Goal: Task Accomplishment & Management: Manage account settings

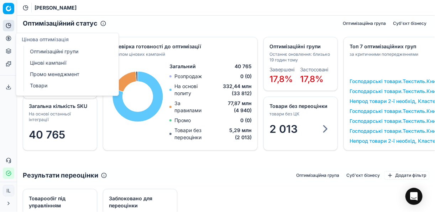
click at [56, 52] on link "Оптимізаційні групи" at bounding box center [68, 52] width 83 height 10
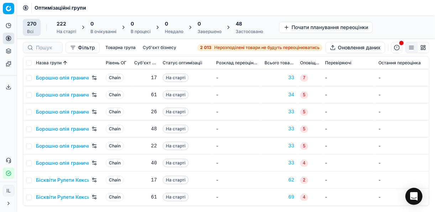
click at [244, 48] on span "Нерозподілені товари не будуть переоцінюватись" at bounding box center [266, 48] width 105 height 6
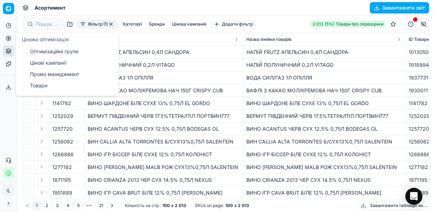
click at [7, 40] on circle at bounding box center [8, 38] width 5 height 5
click at [50, 50] on link "Оптимізаційні групи" at bounding box center [68, 52] width 83 height 10
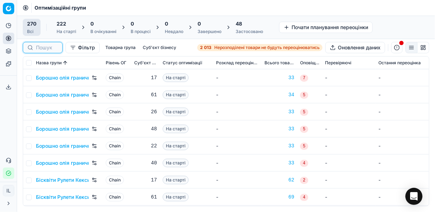
click at [46, 48] on input at bounding box center [47, 47] width 22 height 7
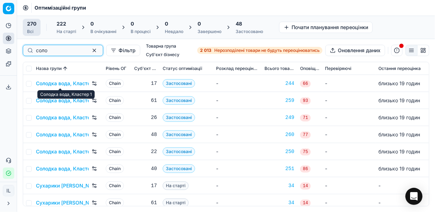
type input "соло"
click at [63, 83] on link "Солодка вода, Кластер 1" at bounding box center [62, 83] width 53 height 7
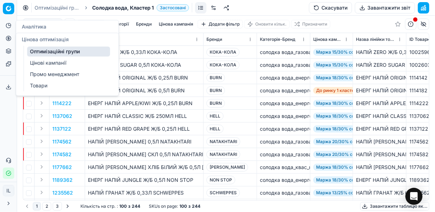
click at [7, 40] on icon at bounding box center [9, 39] width 6 height 6
click at [44, 63] on link "Цінові кампанії" at bounding box center [68, 63] width 83 height 10
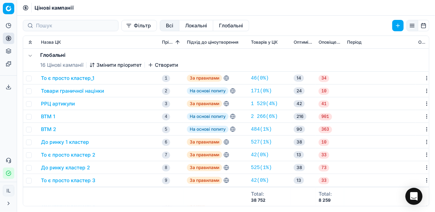
click at [179, 24] on button "Локальні" at bounding box center [196, 25] width 34 height 11
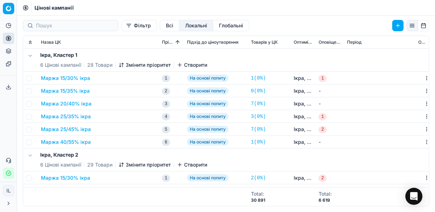
click at [30, 41] on button "Expand all" at bounding box center [30, 42] width 9 height 9
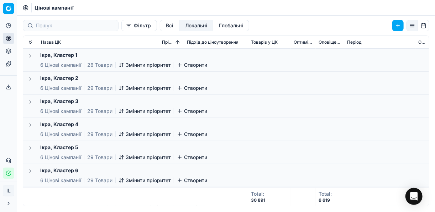
click at [34, 41] on button "Expand all" at bounding box center [30, 42] width 9 height 9
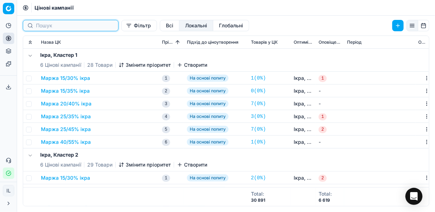
click at [90, 25] on input at bounding box center [75, 25] width 78 height 7
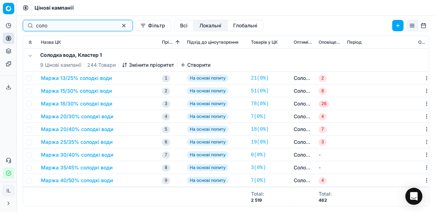
type input "соло"
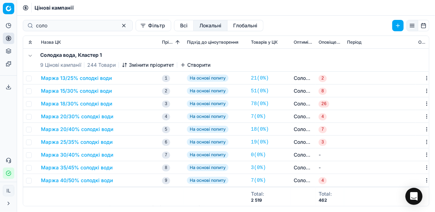
click at [86, 77] on button "Маржа 13/25% солодкі води" at bounding box center [76, 78] width 71 height 7
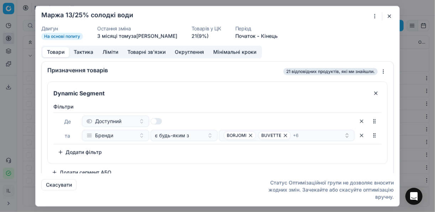
click at [392, 17] on button "button" at bounding box center [389, 16] width 9 height 9
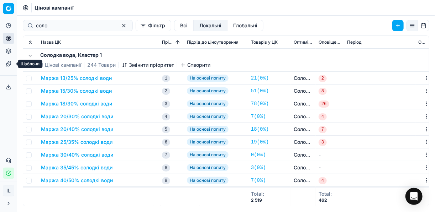
click at [7, 65] on icon at bounding box center [9, 64] width 6 height 6
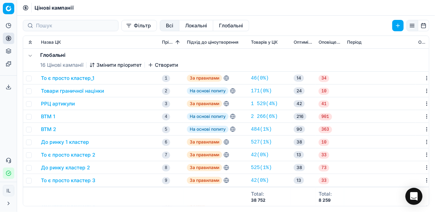
click at [185, 25] on button "Локальні" at bounding box center [196, 25] width 34 height 11
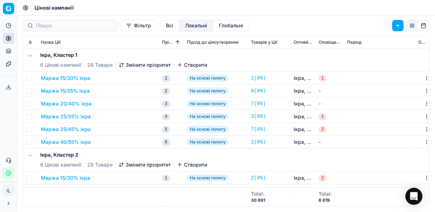
click at [56, 6] on span "Цінові кампанії" at bounding box center [54, 7] width 39 height 7
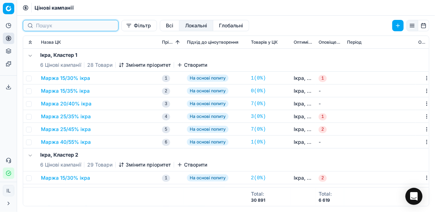
click at [47, 28] on input at bounding box center [75, 25] width 78 height 7
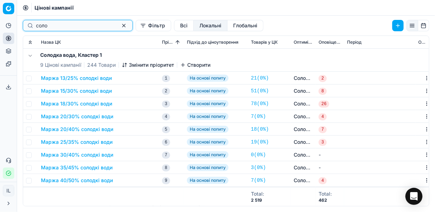
type input "соло"
click at [83, 77] on button "Маржа 13/25% солодкі води" at bounding box center [76, 78] width 71 height 7
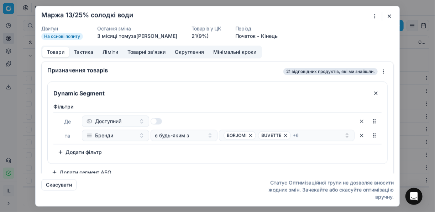
click at [388, 16] on button "button" at bounding box center [389, 16] width 9 height 9
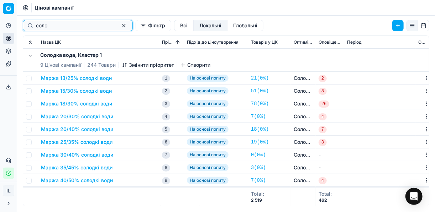
click at [120, 26] on button "button" at bounding box center [124, 25] width 9 height 9
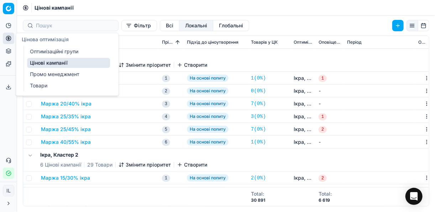
click at [51, 50] on link "Оптимізаційні групи" at bounding box center [68, 52] width 83 height 10
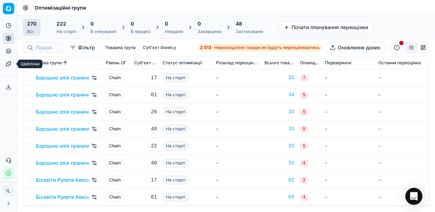
click at [10, 67] on link "Шаблони" at bounding box center [8, 63] width 11 height 11
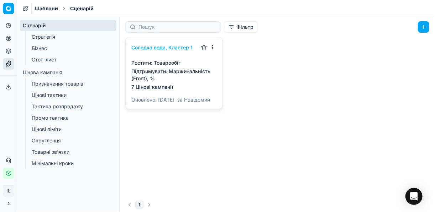
click at [54, 48] on link "Бізнес" at bounding box center [68, 48] width 79 height 10
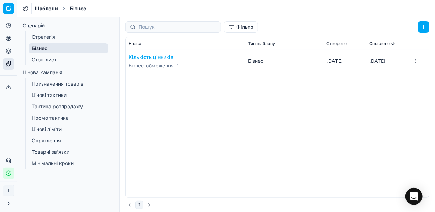
click at [54, 37] on link "Стратегія" at bounding box center [68, 37] width 79 height 10
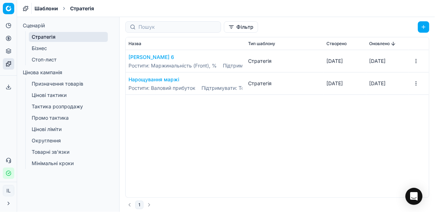
click at [51, 60] on link "Стоп-лист" at bounding box center [68, 60] width 79 height 10
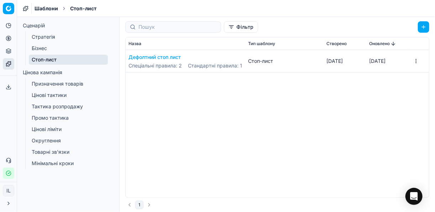
click at [49, 84] on link "Призначення товарів" at bounding box center [68, 84] width 79 height 10
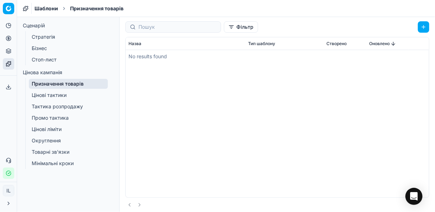
click at [56, 93] on link "Цінові тактики" at bounding box center [68, 95] width 79 height 10
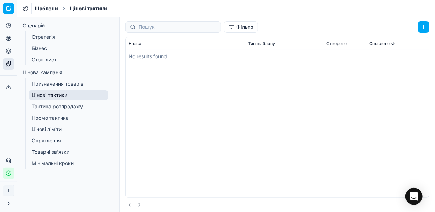
click at [59, 107] on link "Тактика розпродажу" at bounding box center [68, 107] width 79 height 10
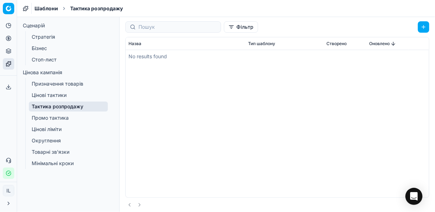
click at [61, 117] on link "Промо тактика" at bounding box center [68, 118] width 79 height 10
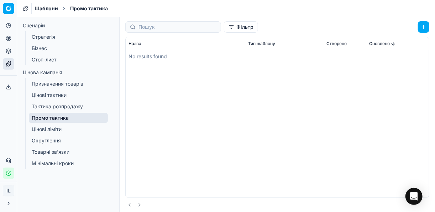
click at [60, 128] on link "Цінові ліміти" at bounding box center [68, 130] width 79 height 10
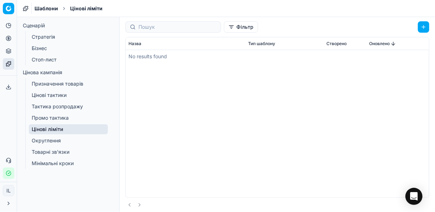
click at [56, 140] on link "Округлення" at bounding box center [68, 141] width 79 height 10
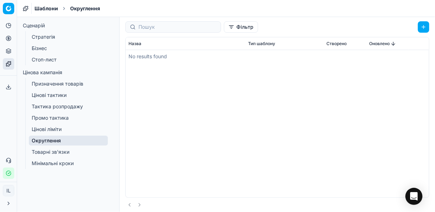
click at [59, 154] on link "Товарні зв'язки" at bounding box center [68, 152] width 79 height 10
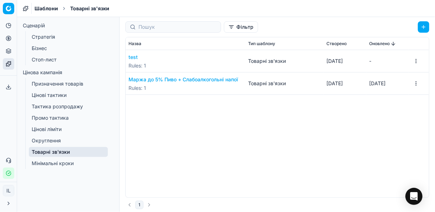
click at [174, 79] on button "Маржа до 5% Пиво + Слабоалкогольні напої" at bounding box center [183, 79] width 110 height 7
select select "use_anchor_price"
select select "deactivate_rounding_anchor_limits"
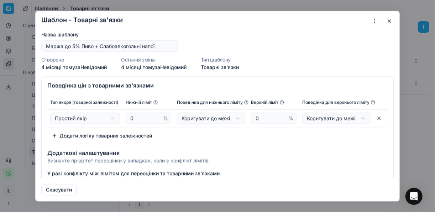
click at [389, 22] on button "button" at bounding box center [389, 21] width 9 height 9
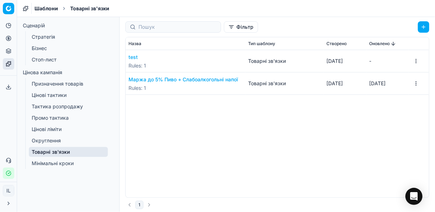
click at [38, 47] on link "Бізнес" at bounding box center [68, 48] width 79 height 10
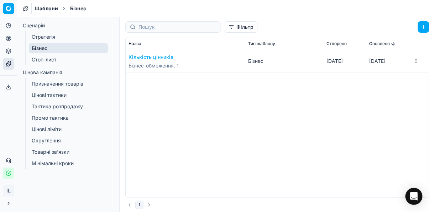
click at [37, 48] on link "Бізнес" at bounding box center [68, 48] width 79 height 10
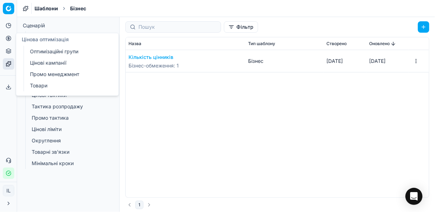
click at [6, 40] on icon at bounding box center [9, 39] width 6 height 6
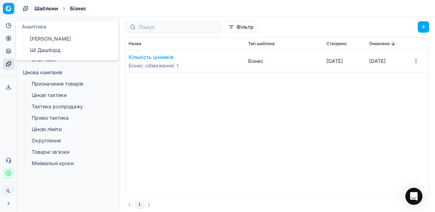
click at [10, 27] on icon at bounding box center [9, 26] width 6 height 6
click at [9, 26] on icon at bounding box center [10, 24] width 2 height 2
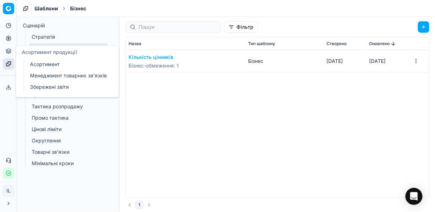
click at [8, 52] on icon at bounding box center [9, 51] width 6 height 6
click at [42, 65] on link "Асортимент" at bounding box center [68, 64] width 83 height 10
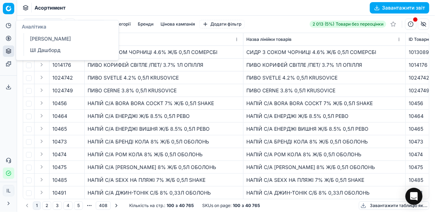
click at [10, 25] on icon at bounding box center [10, 24] width 2 height 2
click at [49, 38] on link "[PERSON_NAME]" at bounding box center [68, 39] width 83 height 10
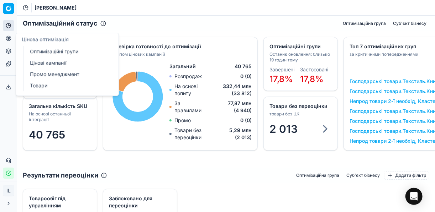
click at [7, 40] on icon at bounding box center [9, 39] width 6 height 6
click at [39, 50] on link "Оптимізаційні групи" at bounding box center [68, 52] width 83 height 10
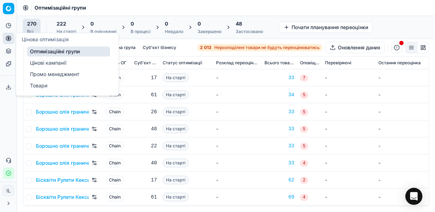
click at [49, 62] on link "Цінові кампанії" at bounding box center [68, 63] width 83 height 10
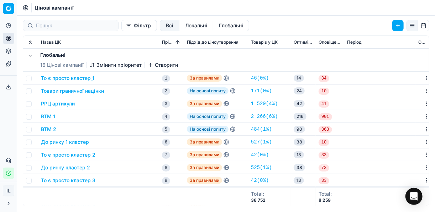
click at [11, 65] on icon at bounding box center [9, 64] width 6 height 6
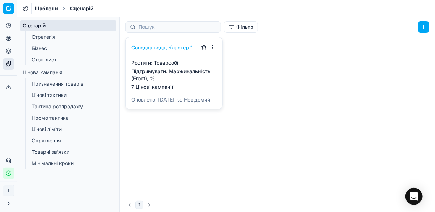
click at [36, 51] on link "Бізнес" at bounding box center [68, 48] width 79 height 10
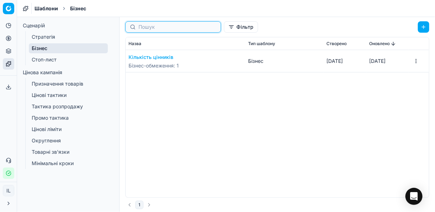
click at [188, 26] on input at bounding box center [177, 26] width 78 height 7
click at [224, 28] on button "Фільтр" at bounding box center [241, 26] width 34 height 11
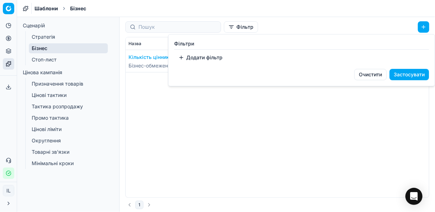
click at [186, 27] on html "Pricing platform Аналітика Цінова оптимізація Асортимент продукції Шаблони Серв…" at bounding box center [217, 106] width 435 height 212
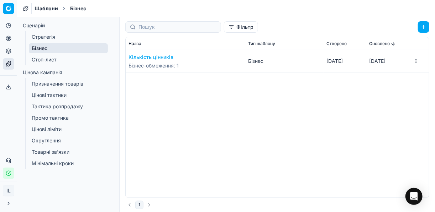
click at [41, 37] on link "Стратегія" at bounding box center [68, 37] width 79 height 10
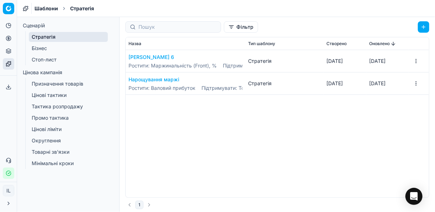
click at [41, 60] on link "Стоп-лист" at bounding box center [68, 60] width 79 height 10
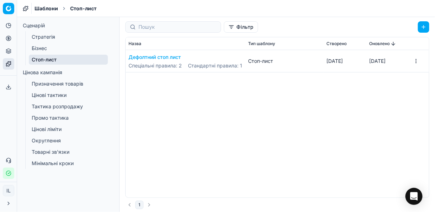
click at [38, 73] on link "Цінова кампанія" at bounding box center [68, 72] width 96 height 11
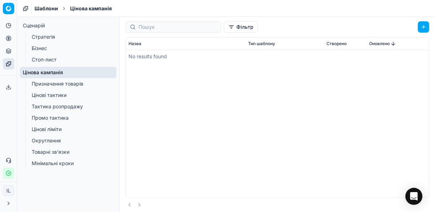
click at [42, 84] on link "Призначення товарів" at bounding box center [68, 84] width 79 height 10
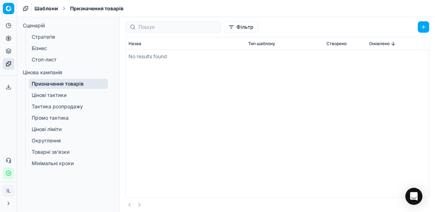
click at [43, 94] on link "Цінові тактики" at bounding box center [68, 95] width 79 height 10
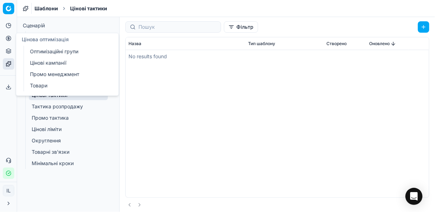
click at [10, 40] on circle at bounding box center [8, 38] width 5 height 5
click at [46, 72] on link "Промо менеджмент" at bounding box center [68, 74] width 83 height 10
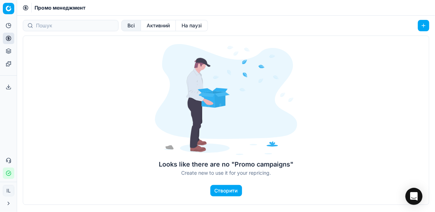
click at [325, 95] on div "Looks like there are no "Promo campaigns" Create new to use it for your reprici…" at bounding box center [226, 121] width 406 height 170
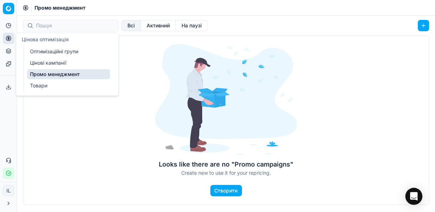
click at [40, 51] on link "Оптимізаційні групи" at bounding box center [68, 52] width 83 height 10
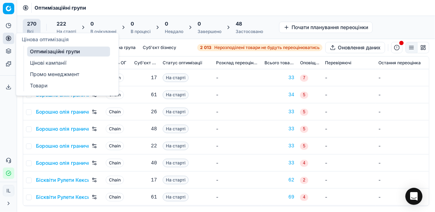
click at [37, 63] on link "Цінові кампанії" at bounding box center [68, 63] width 83 height 10
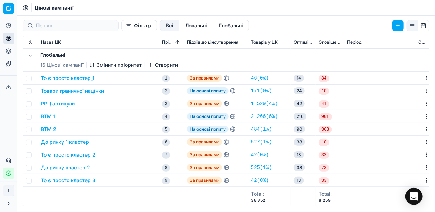
click at [194, 23] on button "Локальні" at bounding box center [196, 25] width 34 height 11
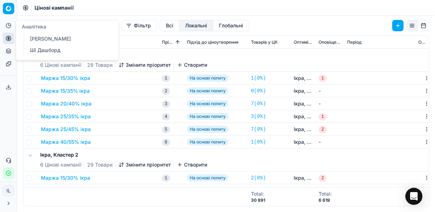
click at [9, 26] on icon at bounding box center [9, 26] width 6 height 6
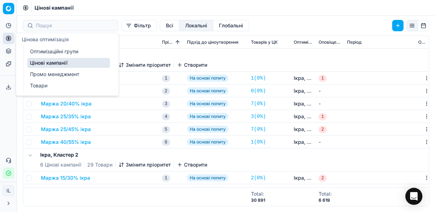
click at [8, 36] on icon at bounding box center [9, 39] width 6 height 6
click at [52, 72] on link "Промо менеджмент" at bounding box center [68, 74] width 83 height 10
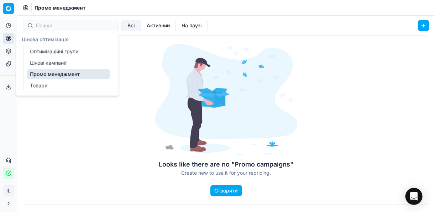
click at [9, 38] on icon at bounding box center [9, 39] width 6 height 6
click at [52, 60] on link "Цінові кампанії" at bounding box center [68, 63] width 83 height 10
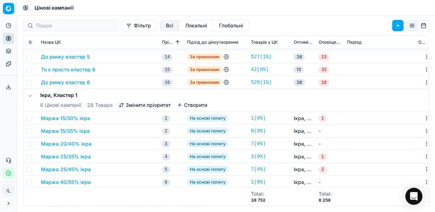
scroll to position [228, 0]
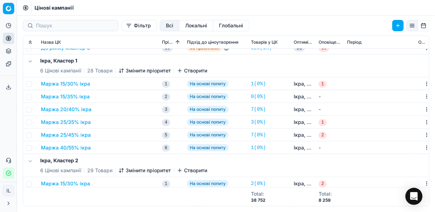
click at [49, 6] on span "Цінові кампанії" at bounding box center [54, 7] width 39 height 7
click at [63, 6] on span "Цінові кампанії" at bounding box center [54, 7] width 39 height 7
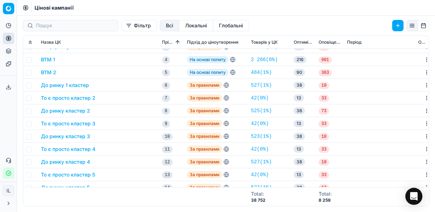
scroll to position [0, 0]
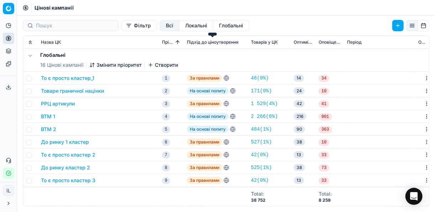
click at [206, 43] on span "Підхід до ціноутворення" at bounding box center [213, 43] width 52 height 6
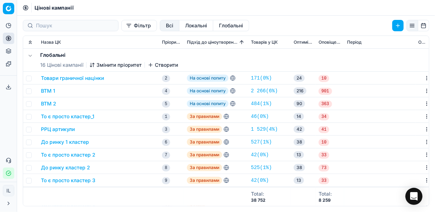
click at [257, 42] on span "Товарів у ЦК" at bounding box center [264, 43] width 27 height 6
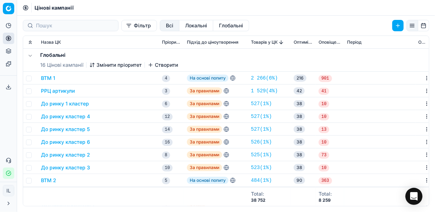
click at [299, 41] on span "Оптимізаційні групи" at bounding box center [303, 43] width 19 height 6
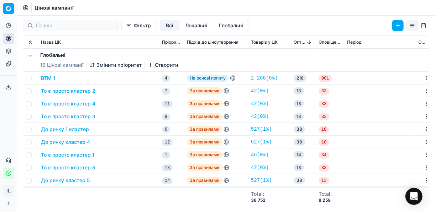
click at [327, 42] on span "Оповіщення" at bounding box center [330, 43] width 23 height 6
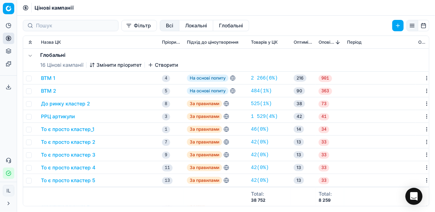
click at [350, 43] on span "Період" at bounding box center [354, 43] width 15 height 6
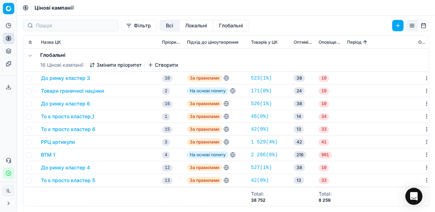
click at [163, 42] on span "Пріоритет" at bounding box center [171, 43] width 19 height 6
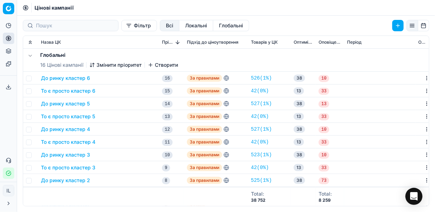
click at [160, 25] on button "Всі" at bounding box center [170, 25] width 20 height 11
click at [182, 25] on button "Локальні" at bounding box center [196, 25] width 34 height 11
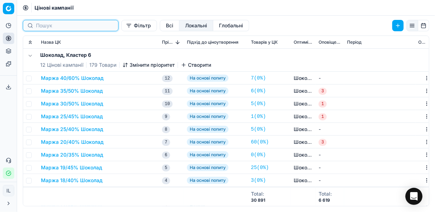
click at [54, 26] on input at bounding box center [75, 25] width 78 height 7
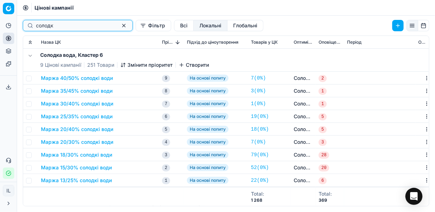
type input "солодк"
click at [102, 79] on button "Маржа 40/50% солодкі води" at bounding box center [77, 78] width 72 height 7
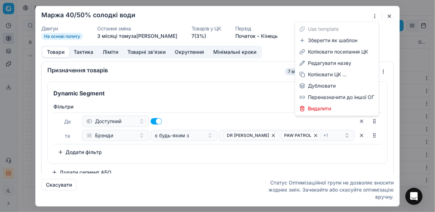
click at [376, 17] on div "Ми зберігаємо налаштування ЦК. Будь ласка, зачекайте, це може зайняти декілька …" at bounding box center [217, 106] width 435 height 212
click at [389, 15] on div "Ми зберігаємо налаштування ЦК. Будь ласка, зачекайте, це може зайняти декілька …" at bounding box center [217, 106] width 435 height 212
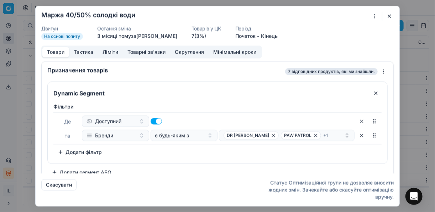
click at [391, 15] on button "button" at bounding box center [389, 16] width 9 height 9
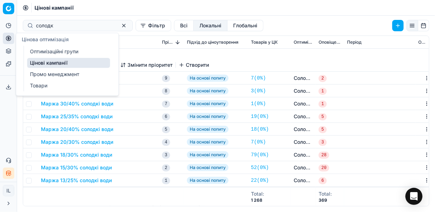
click at [47, 49] on link "Оптимізаційні групи" at bounding box center [68, 52] width 83 height 10
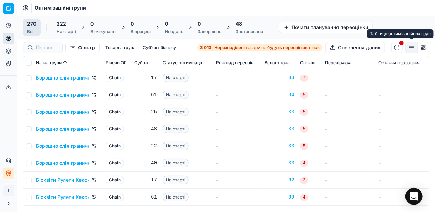
click at [411, 46] on button "button" at bounding box center [411, 47] width 12 height 11
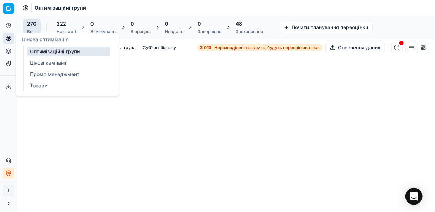
click at [7, 37] on circle at bounding box center [8, 38] width 5 height 5
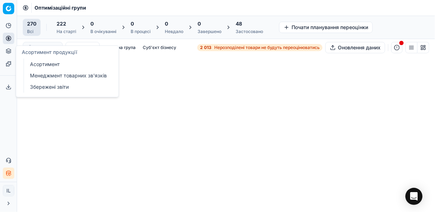
click at [9, 52] on icon at bounding box center [9, 51] width 6 height 6
click at [39, 63] on link "Асортимент" at bounding box center [68, 64] width 83 height 10
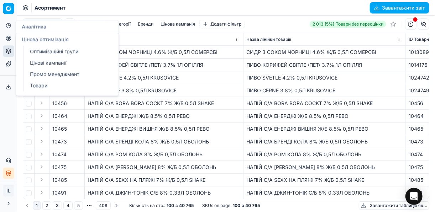
click at [8, 37] on icon at bounding box center [9, 39] width 6 height 6
click at [36, 51] on link "Оптимізаційні групи" at bounding box center [68, 52] width 83 height 10
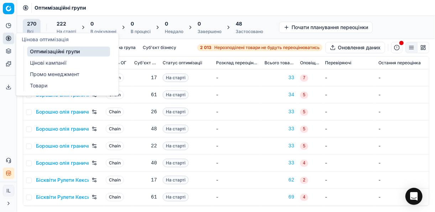
click at [40, 63] on link "Цінові кампанії" at bounding box center [68, 63] width 83 height 10
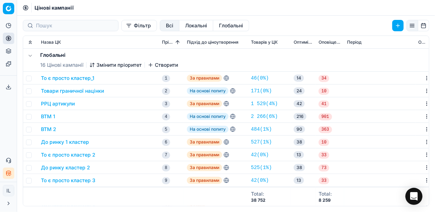
click at [182, 28] on button "Локальні" at bounding box center [196, 25] width 34 height 11
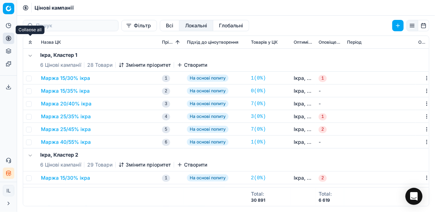
click at [31, 43] on button "Expand all" at bounding box center [30, 42] width 9 height 9
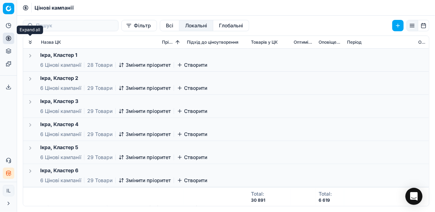
click at [31, 42] on button "Expand all" at bounding box center [30, 42] width 9 height 9
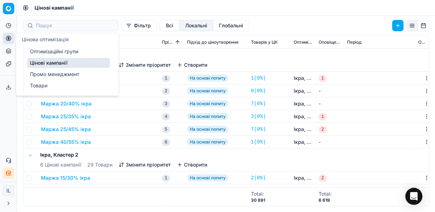
click at [61, 54] on link "Оптимізаційні групи" at bounding box center [68, 52] width 83 height 10
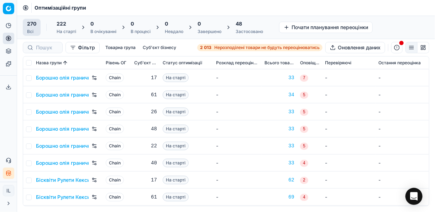
click at [396, 48] on button "button" at bounding box center [396, 47] width 11 height 11
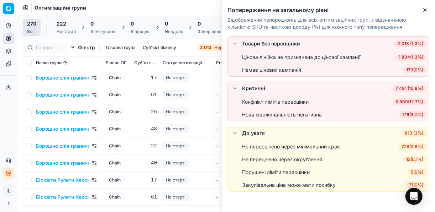
click at [203, 78] on td "На старті" at bounding box center [186, 77] width 53 height 17
click at [425, 7] on icon "button" at bounding box center [425, 10] width 6 height 6
